Goal: Transaction & Acquisition: Purchase product/service

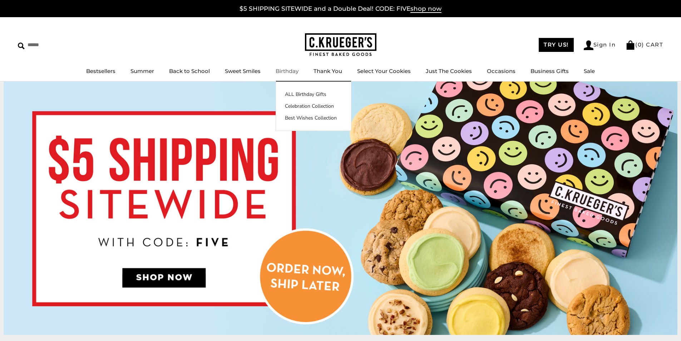
click at [291, 71] on link "Birthday" at bounding box center [287, 71] width 23 height 7
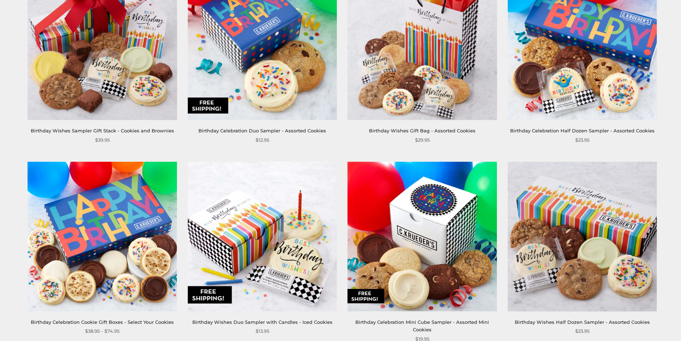
scroll to position [429, 0]
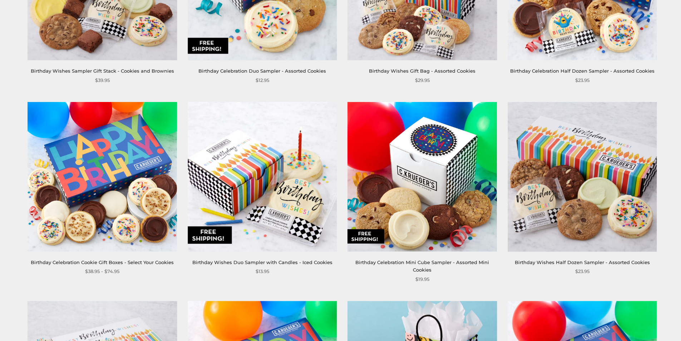
click at [429, 212] on img at bounding box center [422, 176] width 149 height 149
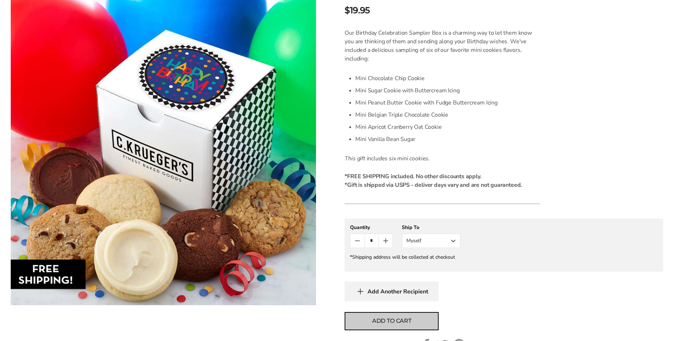
click at [398, 319] on span "Add to cart" at bounding box center [391, 320] width 39 height 9
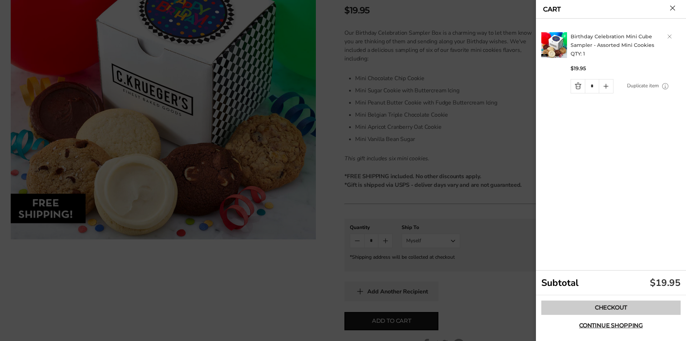
click at [599, 305] on link "Checkout" at bounding box center [610, 307] width 139 height 14
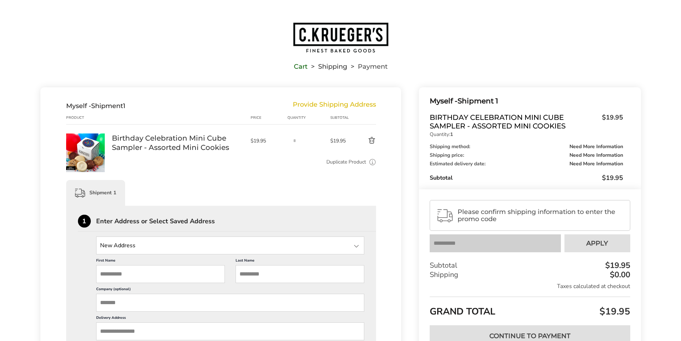
click at [133, 270] on input "First Name" at bounding box center [160, 274] width 129 height 18
click at [126, 299] on input "Company (optional)" at bounding box center [230, 302] width 268 height 18
click at [126, 332] on input "Delivery Address" at bounding box center [230, 331] width 268 height 18
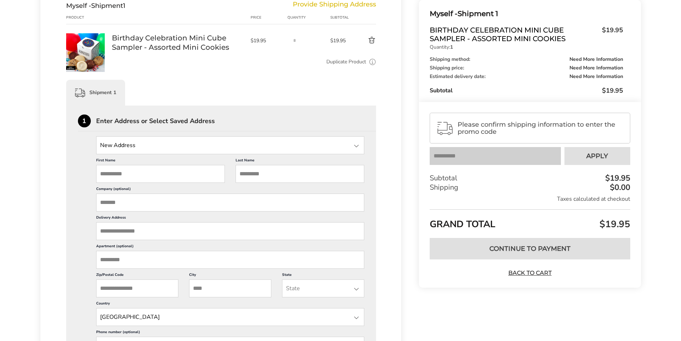
scroll to position [107, 0]
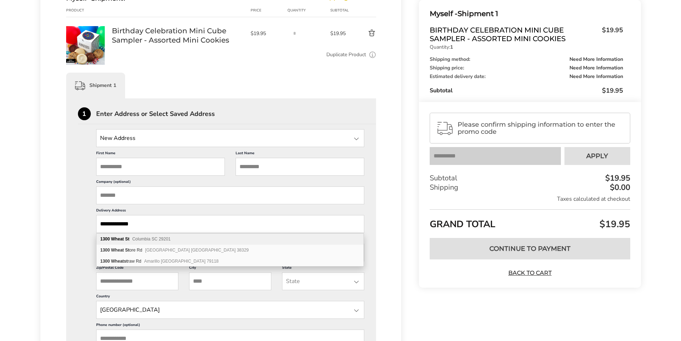
click at [175, 239] on div "1300 Wheat St Columbia SC 29201" at bounding box center [230, 238] width 267 height 11
type input "**********"
type input "********"
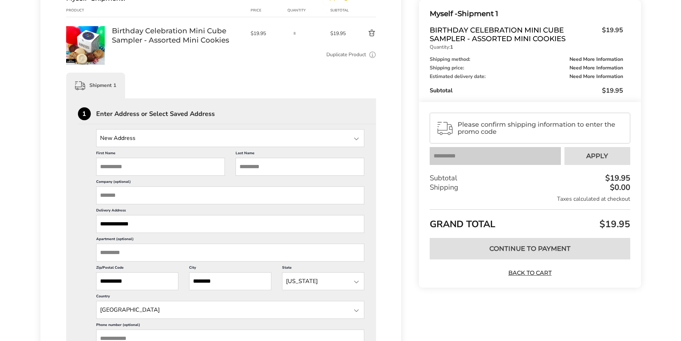
click at [131, 163] on input "First Name" at bounding box center [160, 167] width 129 height 18
type input "******"
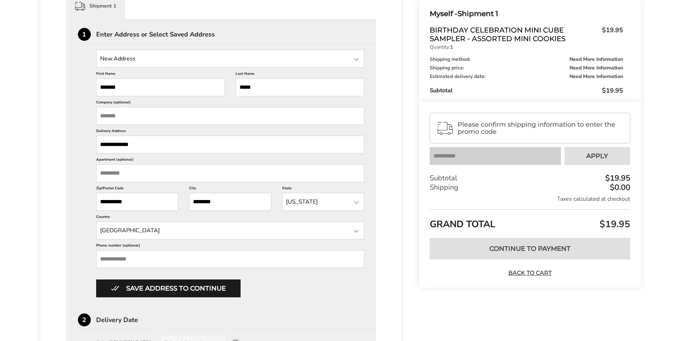
scroll to position [250, 0]
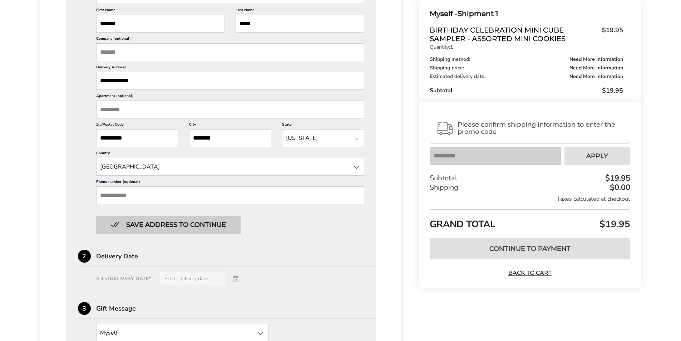
type input "*****"
click at [184, 227] on button "Save address to continue" at bounding box center [168, 225] width 144 height 18
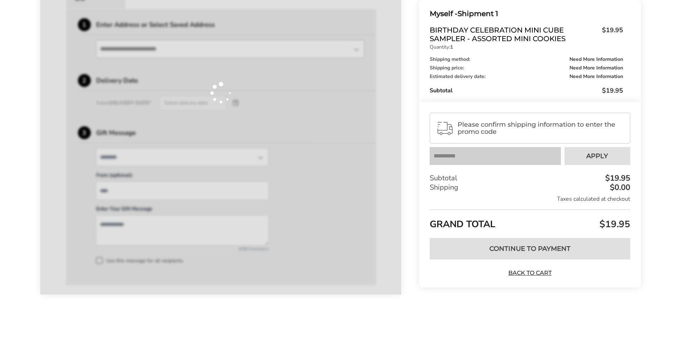
scroll to position [196, 0]
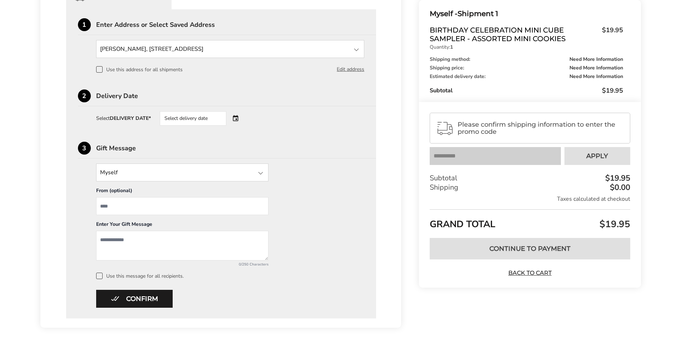
click at [221, 118] on div "Select delivery date" at bounding box center [193, 118] width 66 height 14
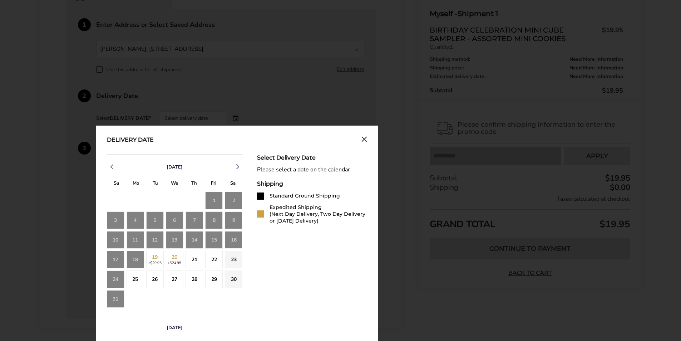
click at [132, 259] on div "18" at bounding box center [136, 260] width 18 height 18
click at [366, 139] on icon "Close calendar" at bounding box center [364, 139] width 6 height 6
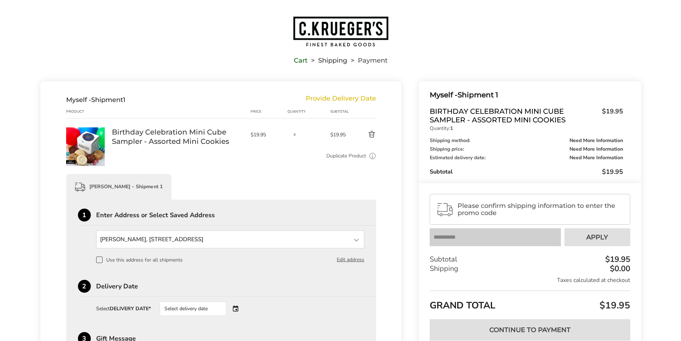
scroll to position [0, 0]
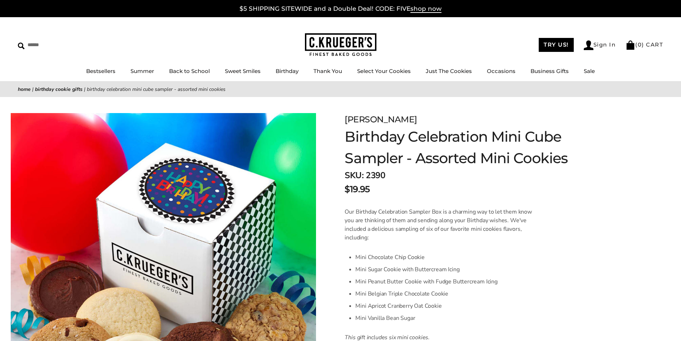
scroll to position [179, 0]
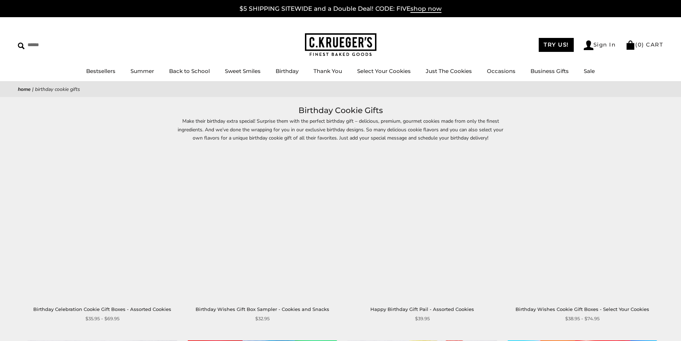
scroll to position [429, 0]
